Goal: Transaction & Acquisition: Obtain resource

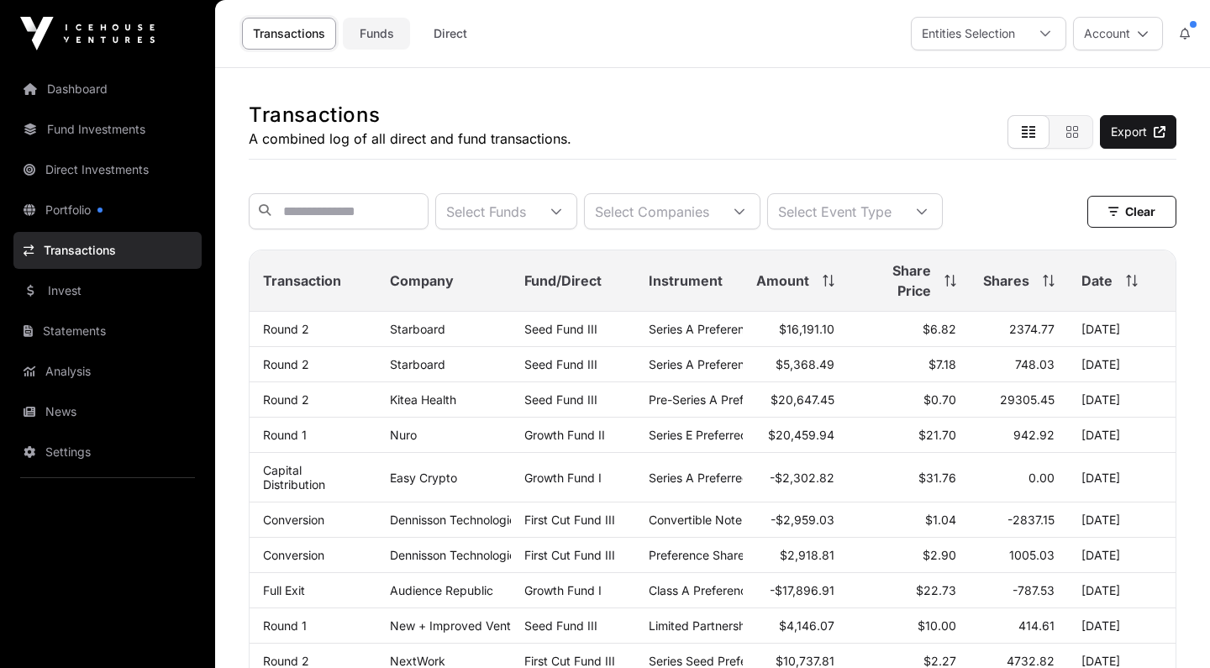
click at [381, 31] on link "Funds" at bounding box center [376, 34] width 67 height 32
click at [77, 87] on link "Dashboard" at bounding box center [107, 89] width 188 height 37
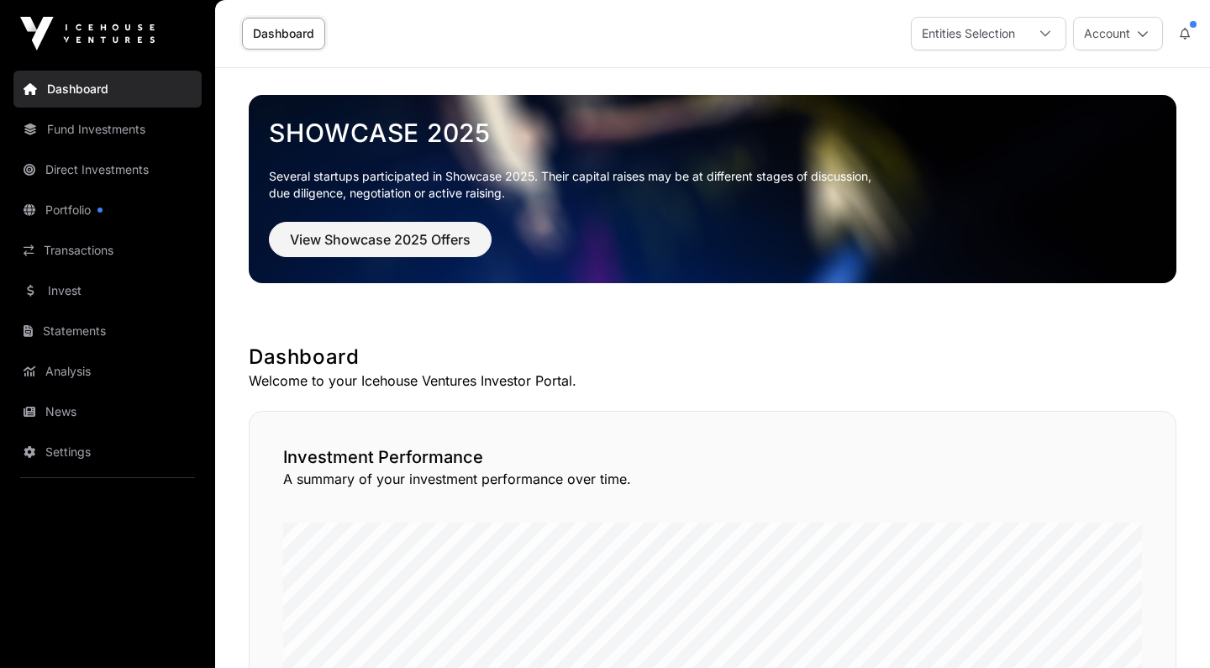
click at [285, 39] on link "Dashboard" at bounding box center [283, 34] width 83 height 32
click at [286, 34] on link "Dashboard" at bounding box center [283, 34] width 83 height 32
click at [84, 90] on link "Dashboard" at bounding box center [107, 89] width 188 height 37
click at [92, 210] on link "Portfolio" at bounding box center [107, 210] width 188 height 37
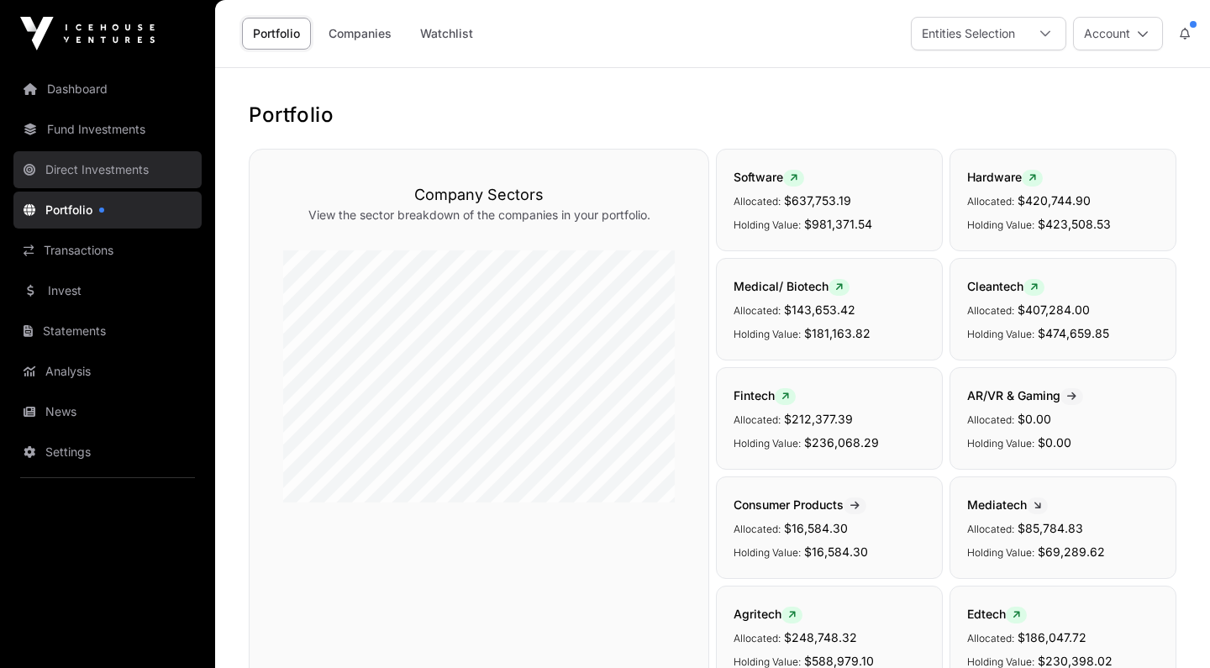
click at [106, 168] on link "Direct Investments" at bounding box center [107, 169] width 188 height 37
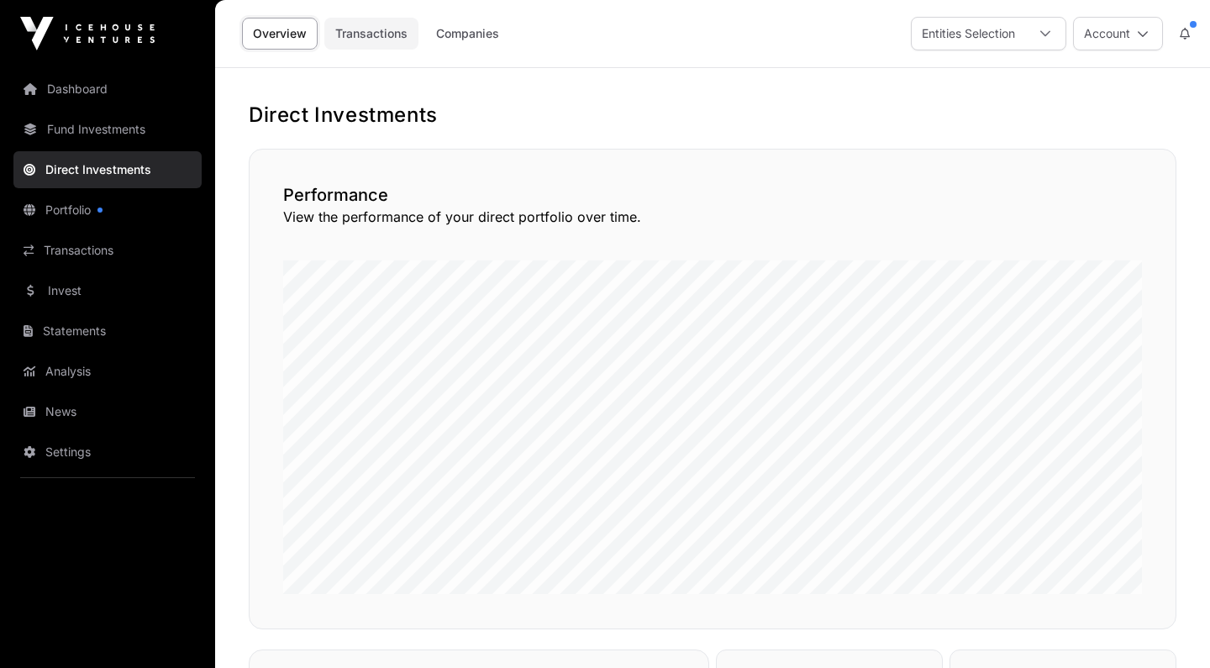
click at [381, 37] on link "Transactions" at bounding box center [371, 34] width 94 height 32
click at [483, 37] on link "Companies" at bounding box center [467, 34] width 85 height 32
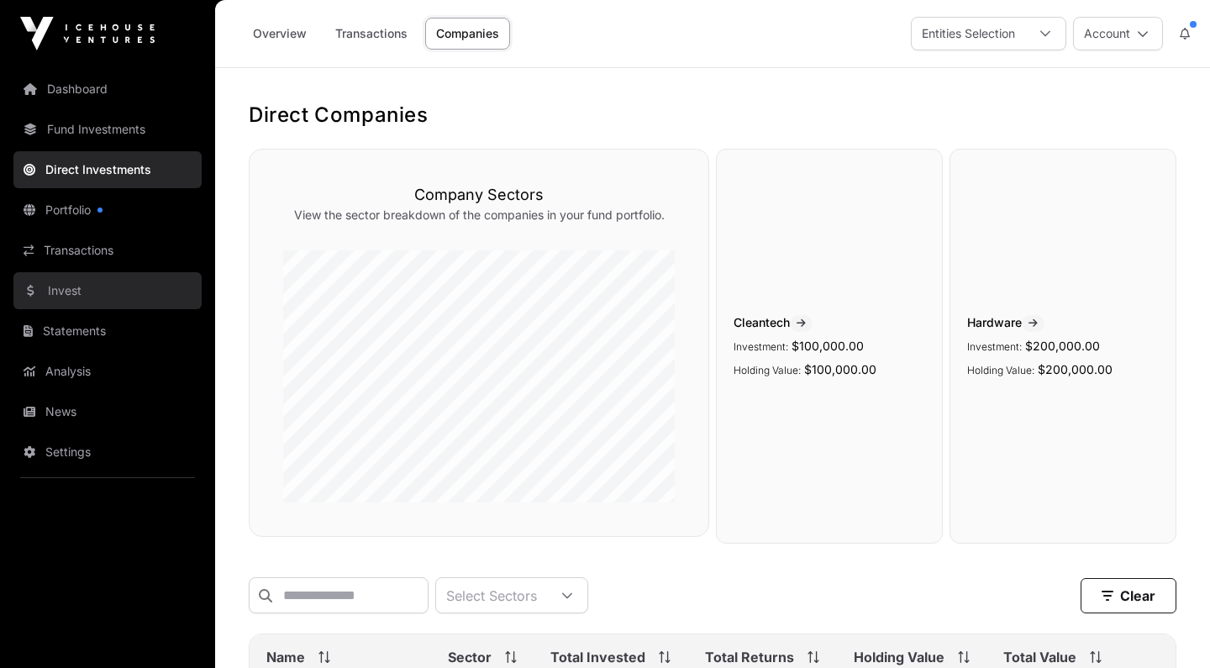
click at [65, 291] on link "Invest" at bounding box center [107, 290] width 188 height 37
click at [58, 292] on link "Invest" at bounding box center [107, 290] width 188 height 37
click at [34, 287] on link "Invest" at bounding box center [107, 290] width 188 height 37
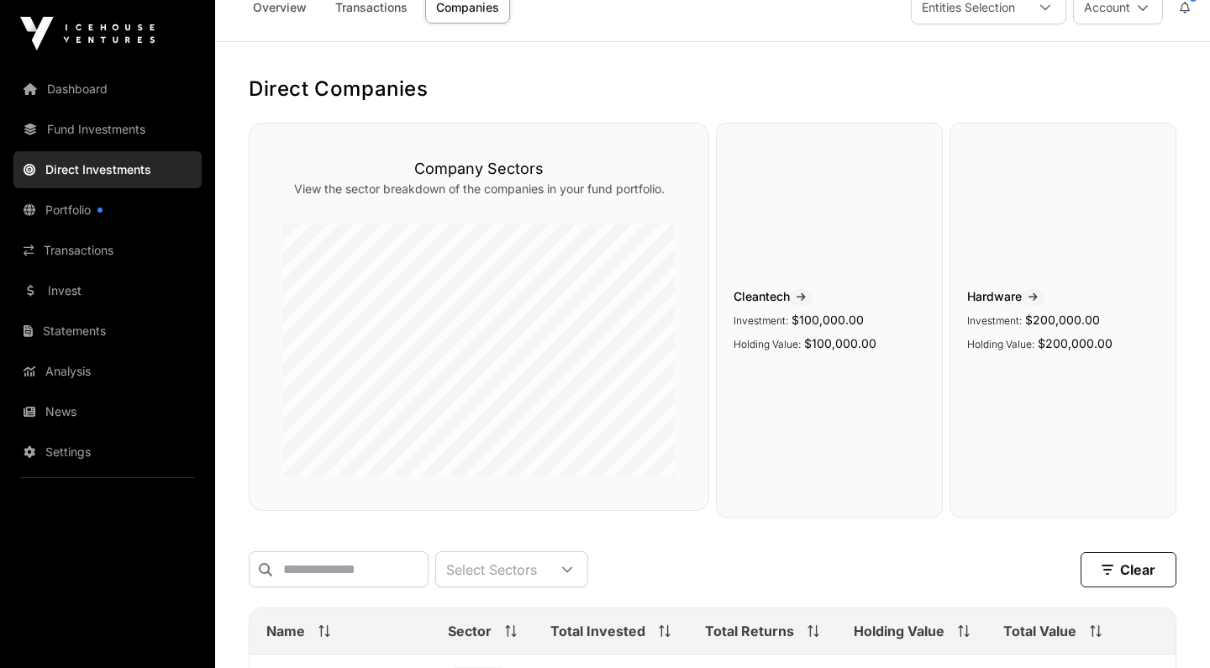
scroll to position [42, 0]
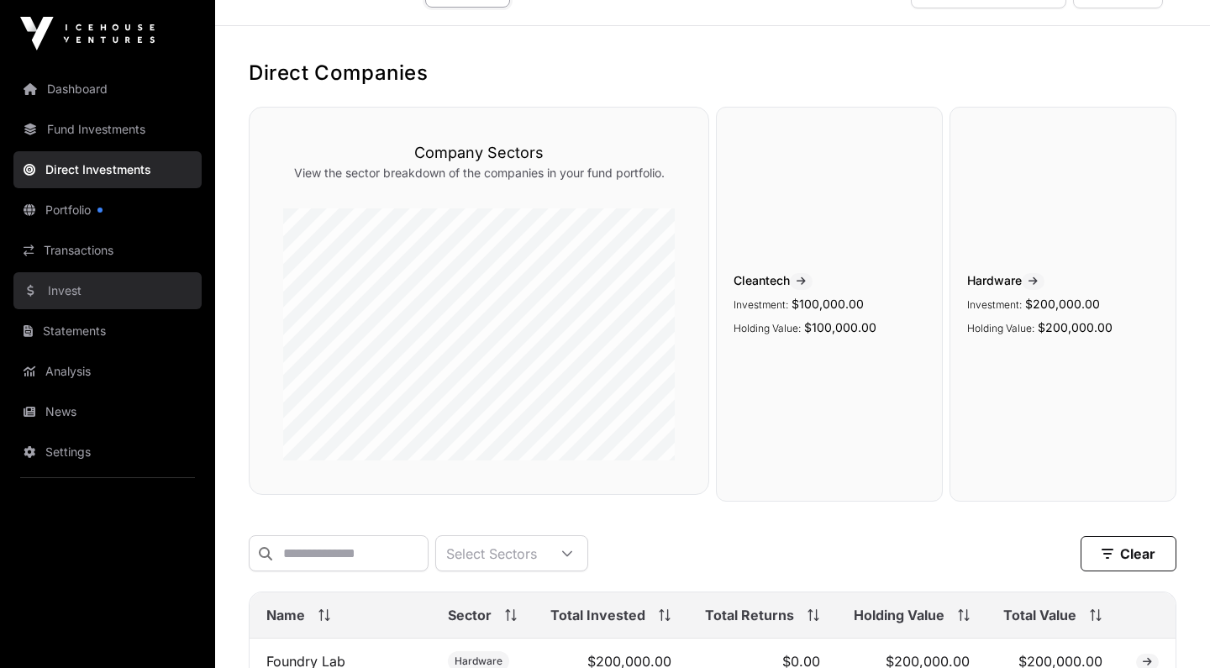
click at [64, 292] on link "Invest" at bounding box center [107, 290] width 188 height 37
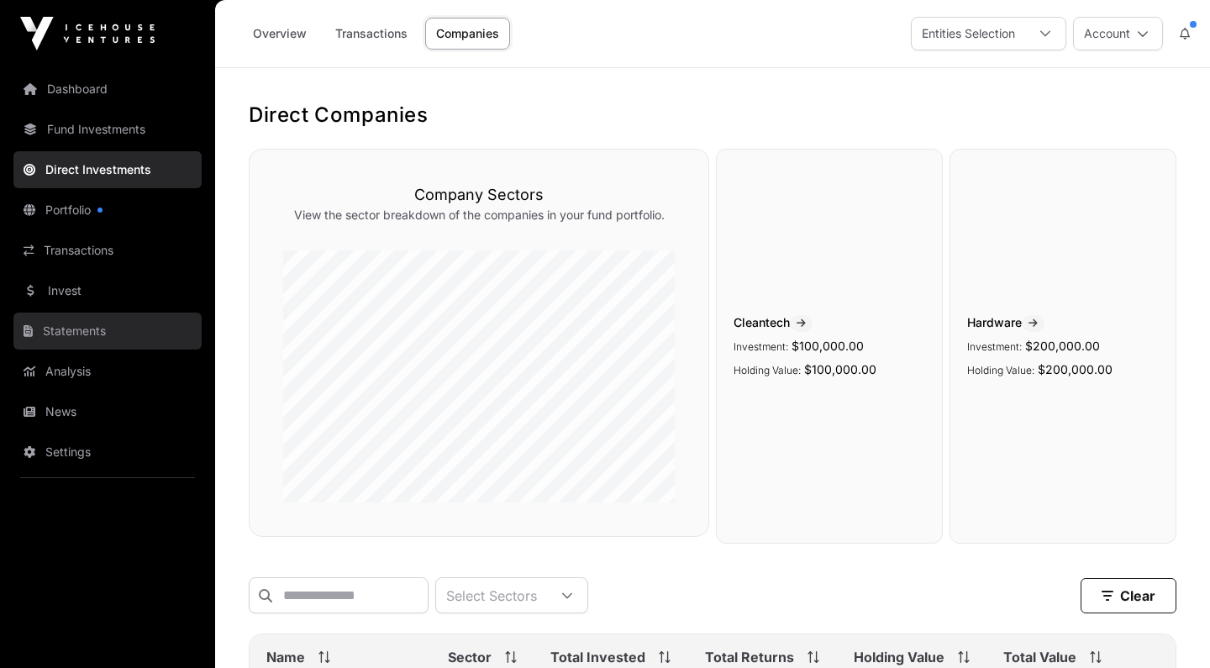
scroll to position [0, 0]
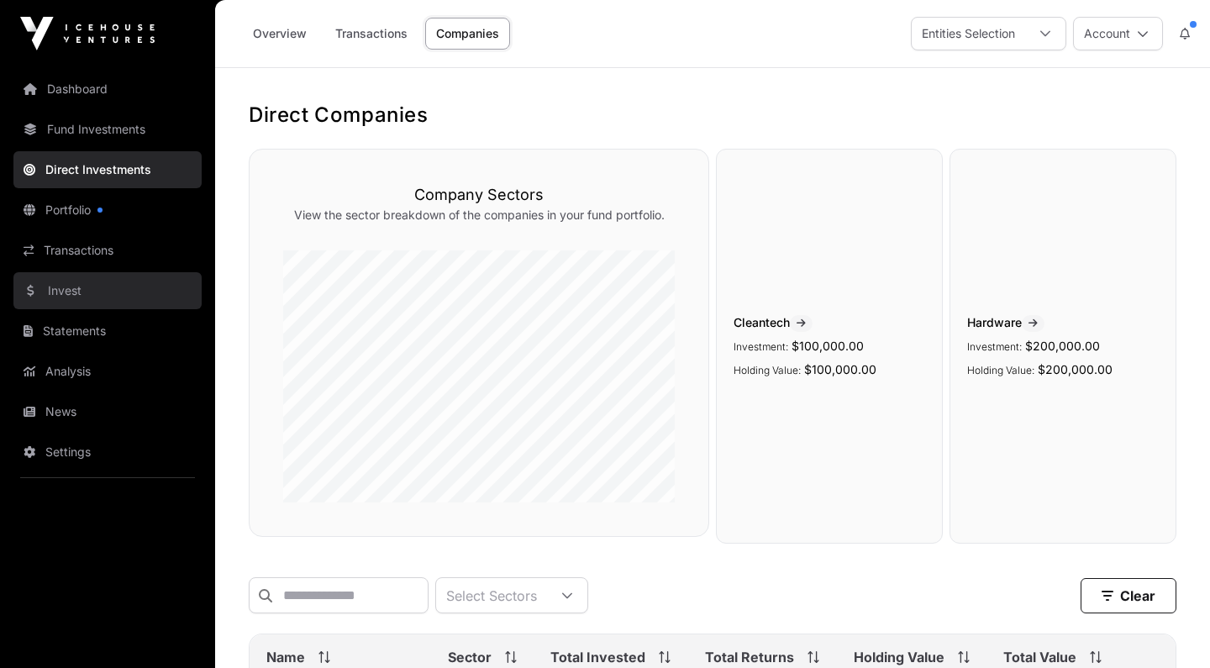
click at [68, 292] on link "Invest" at bounding box center [107, 290] width 188 height 37
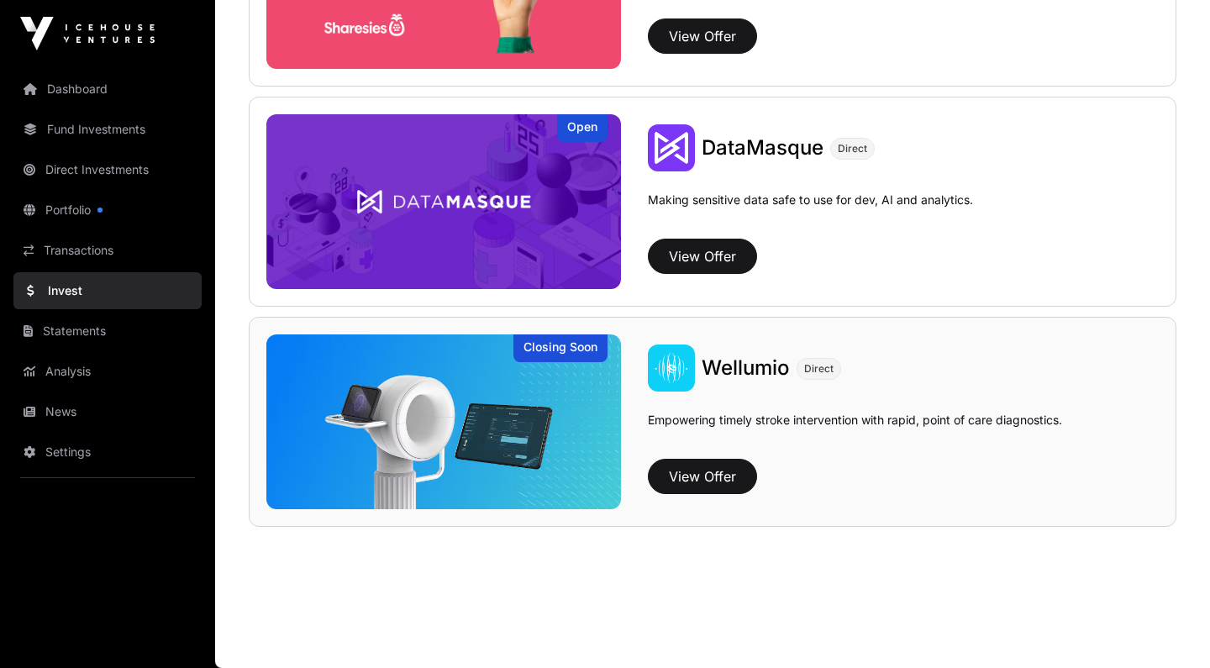
scroll to position [2541, 0]
click at [724, 474] on button "View Offer" at bounding box center [702, 476] width 109 height 35
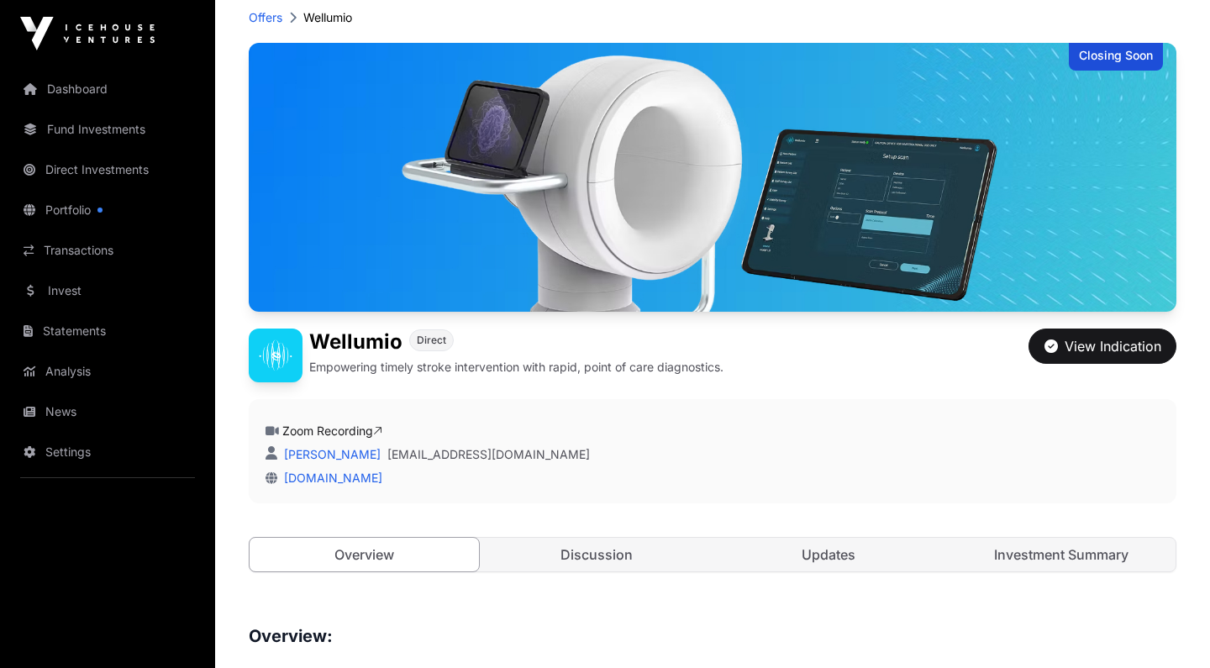
scroll to position [84, 0]
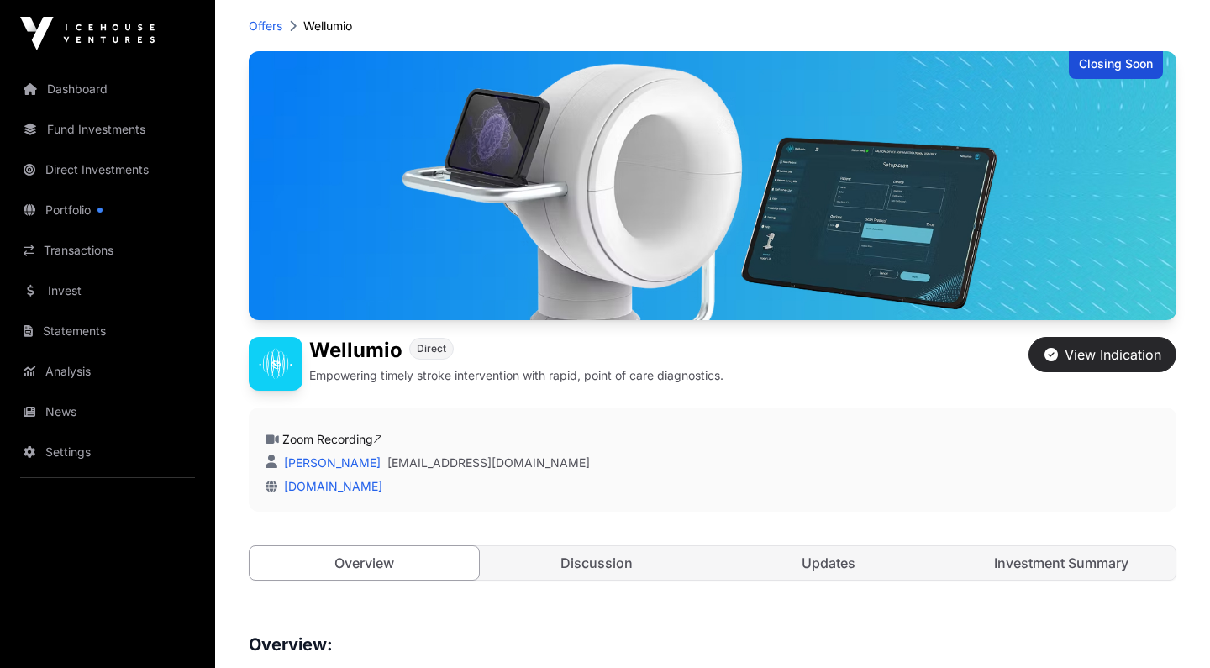
click at [1107, 364] on div "View Indication" at bounding box center [1102, 354] width 117 height 20
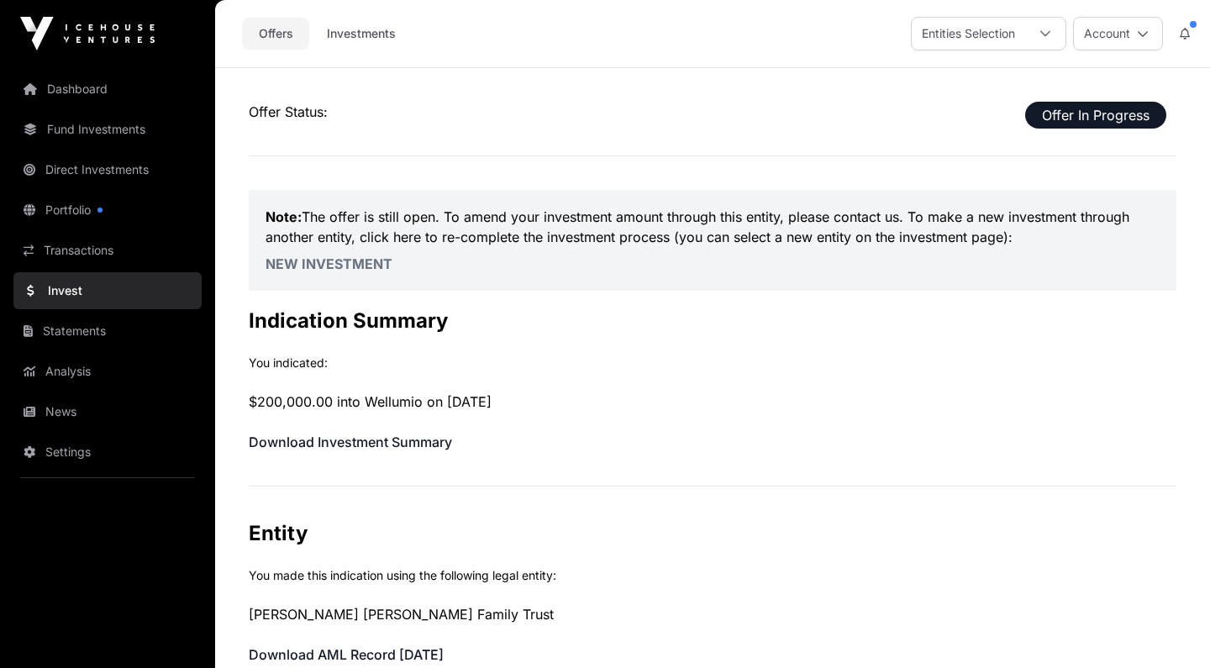
click at [279, 32] on link "Offers" at bounding box center [275, 34] width 67 height 32
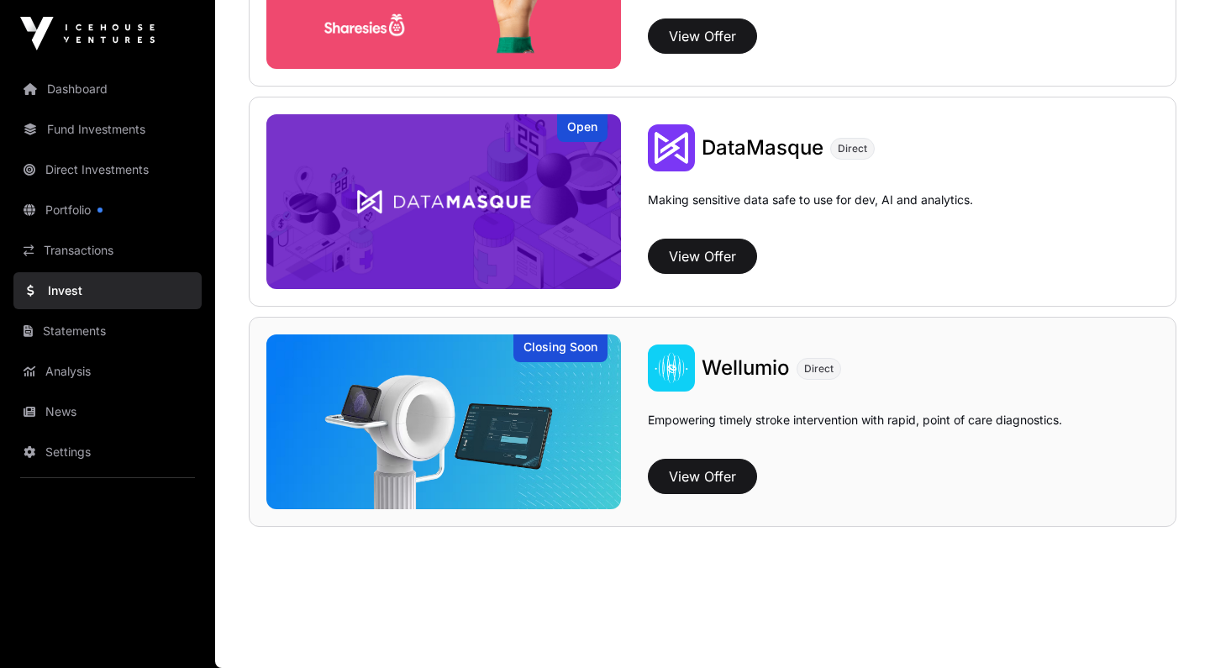
scroll to position [2541, 0]
click at [722, 481] on button "View Offer" at bounding box center [702, 476] width 109 height 35
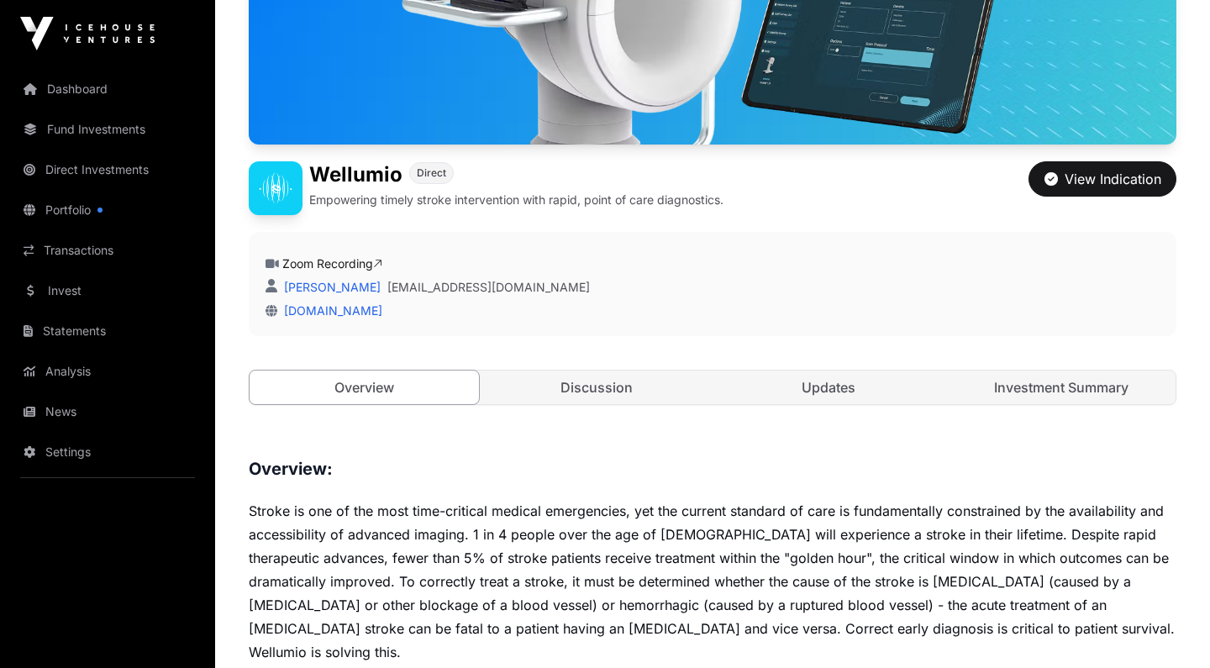
scroll to position [264, 0]
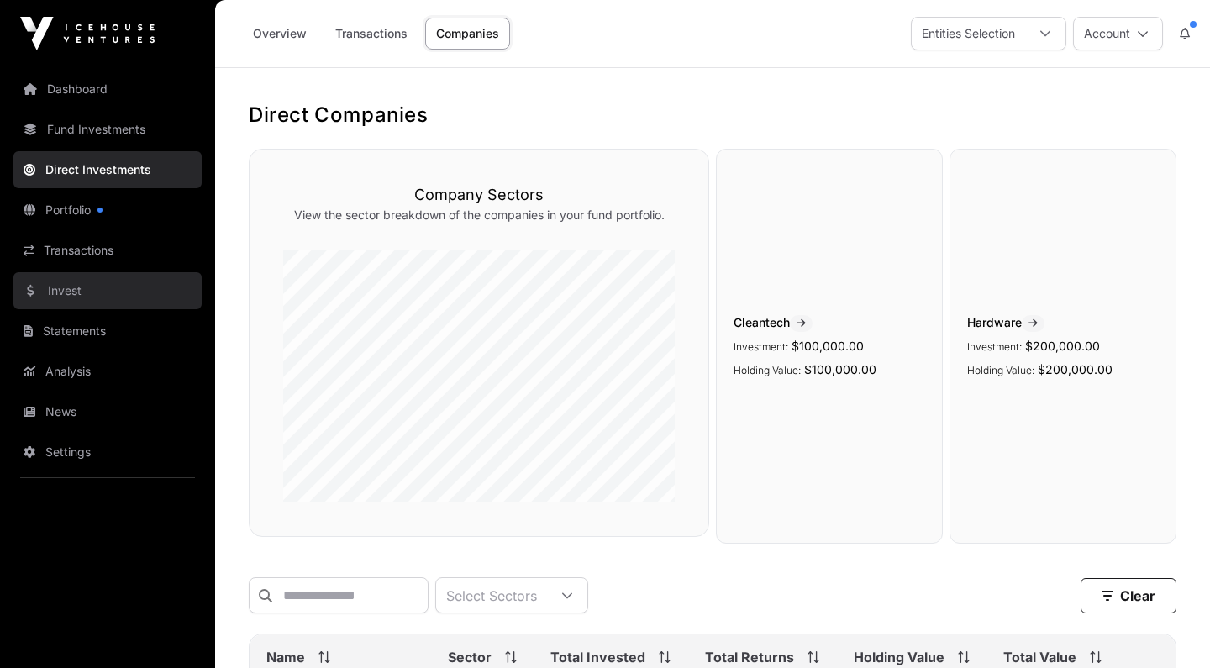
click at [71, 287] on link "Invest" at bounding box center [107, 290] width 188 height 37
